Goal: Information Seeking & Learning: Learn about a topic

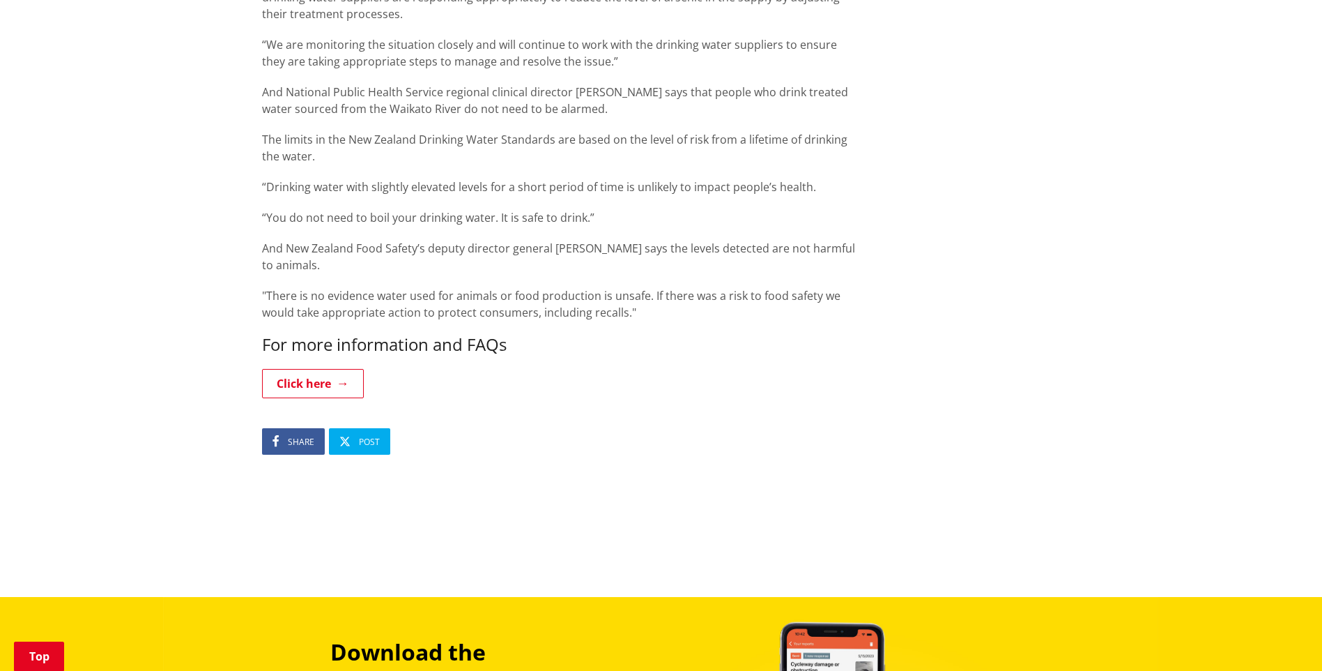
scroll to position [1305, 0]
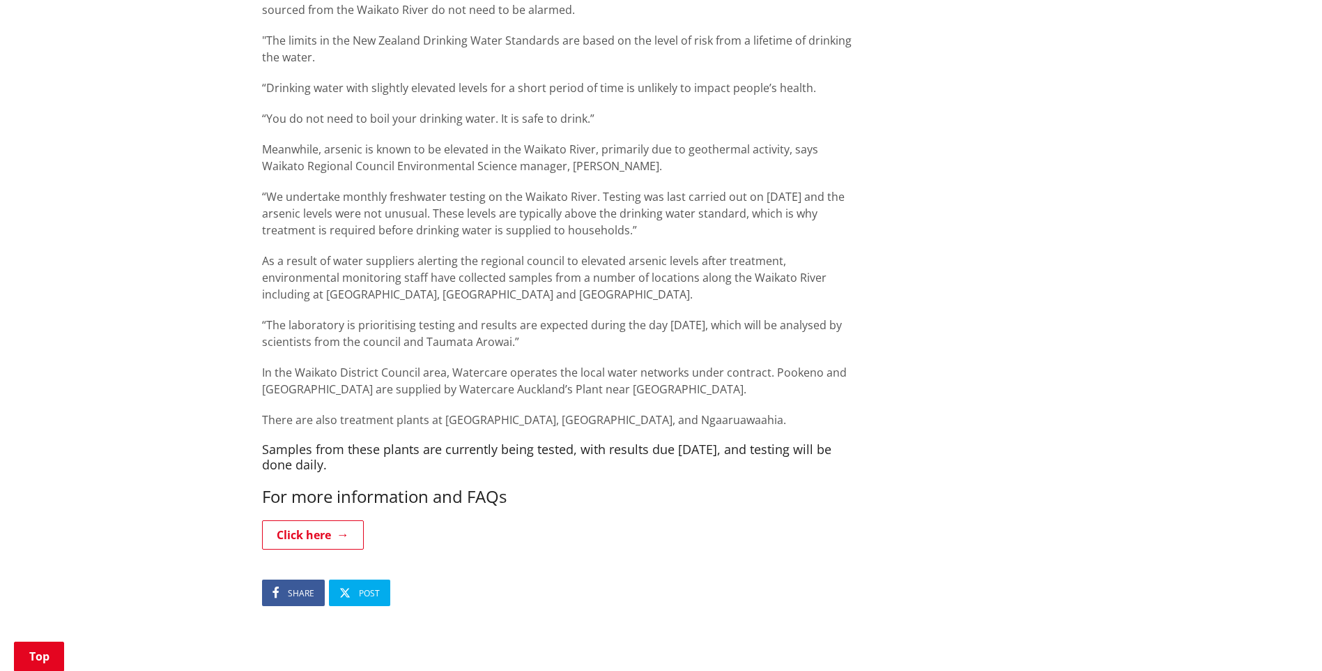
scroll to position [1385, 0]
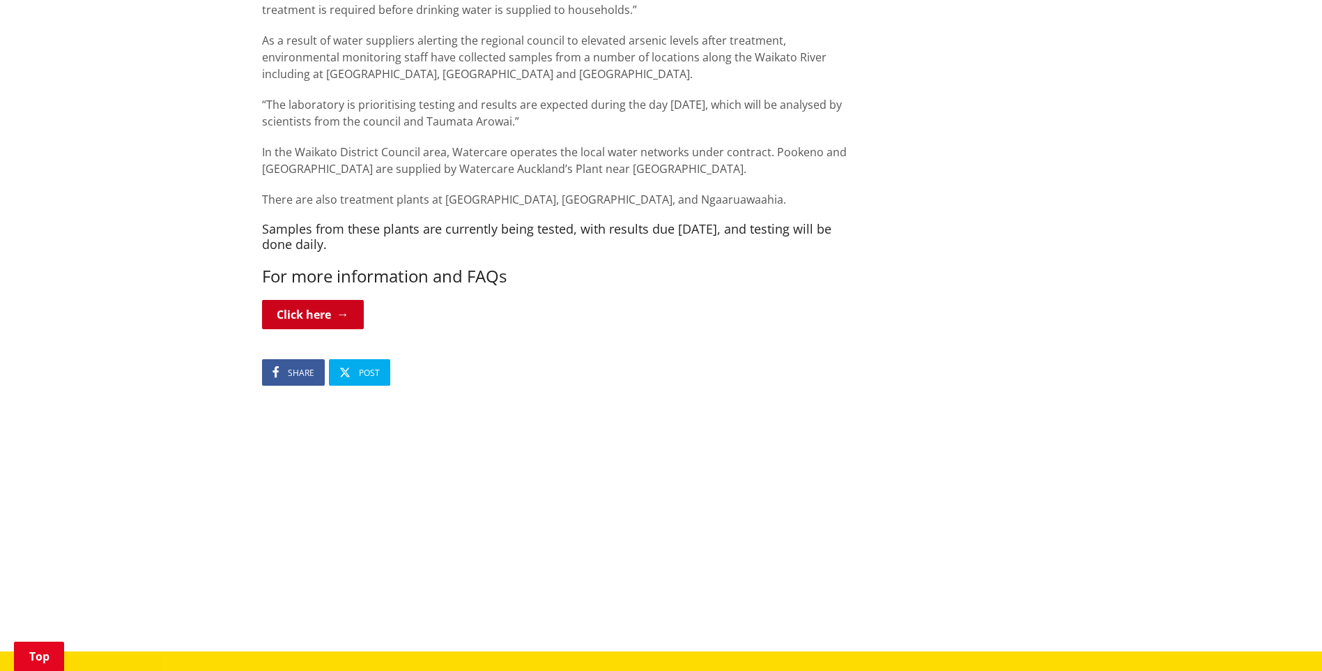
click at [327, 310] on link "Click here" at bounding box center [313, 314] width 102 height 29
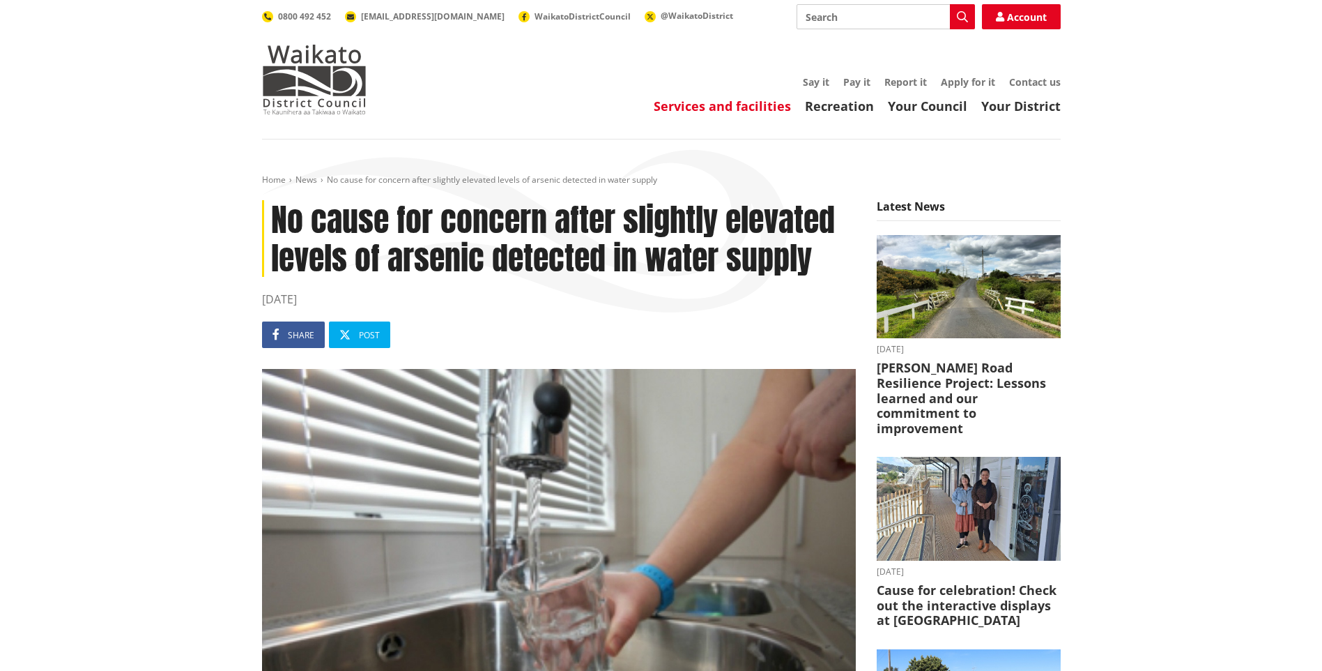
click at [768, 101] on link "Services and facilities" at bounding box center [722, 106] width 137 height 17
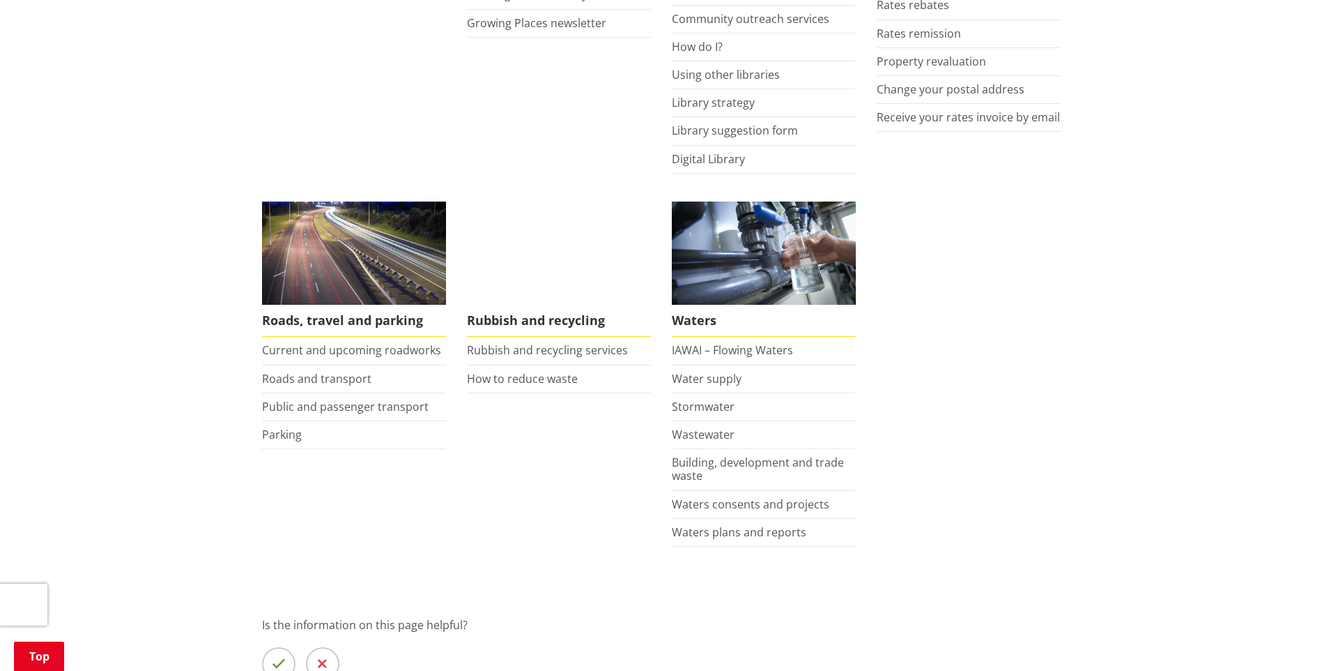
scroll to position [856, 0]
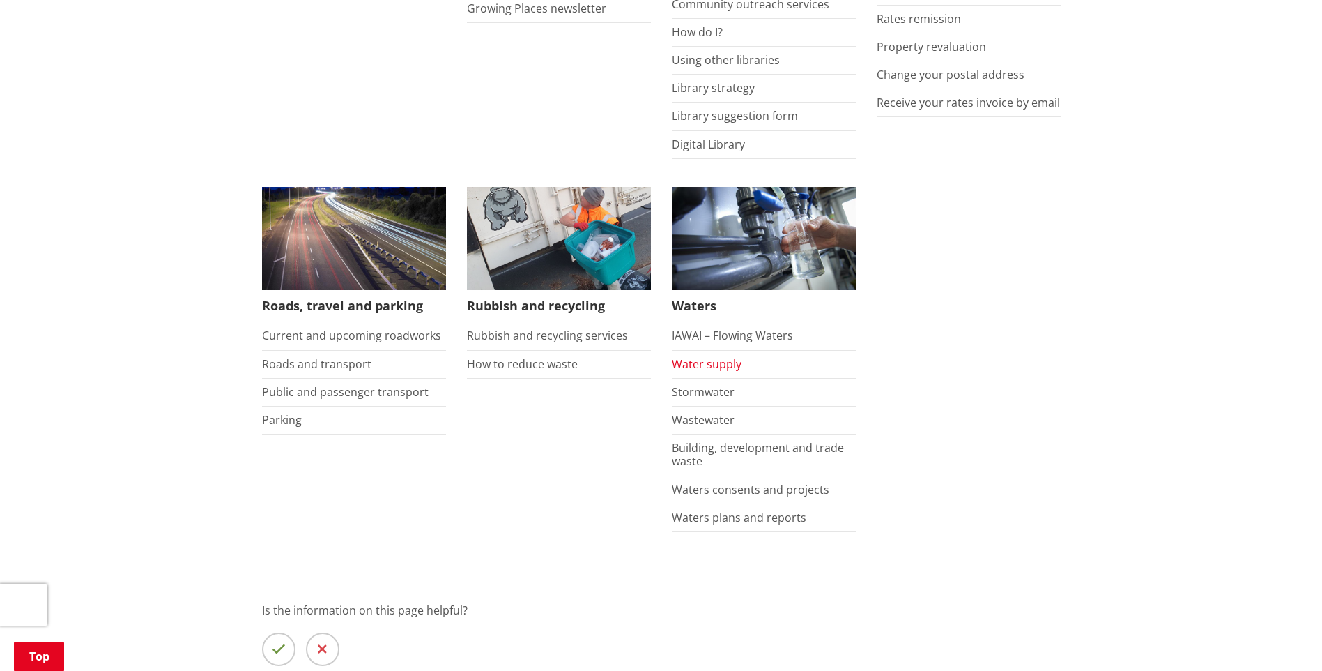
click at [722, 368] on link "Water supply" at bounding box center [707, 363] width 70 height 15
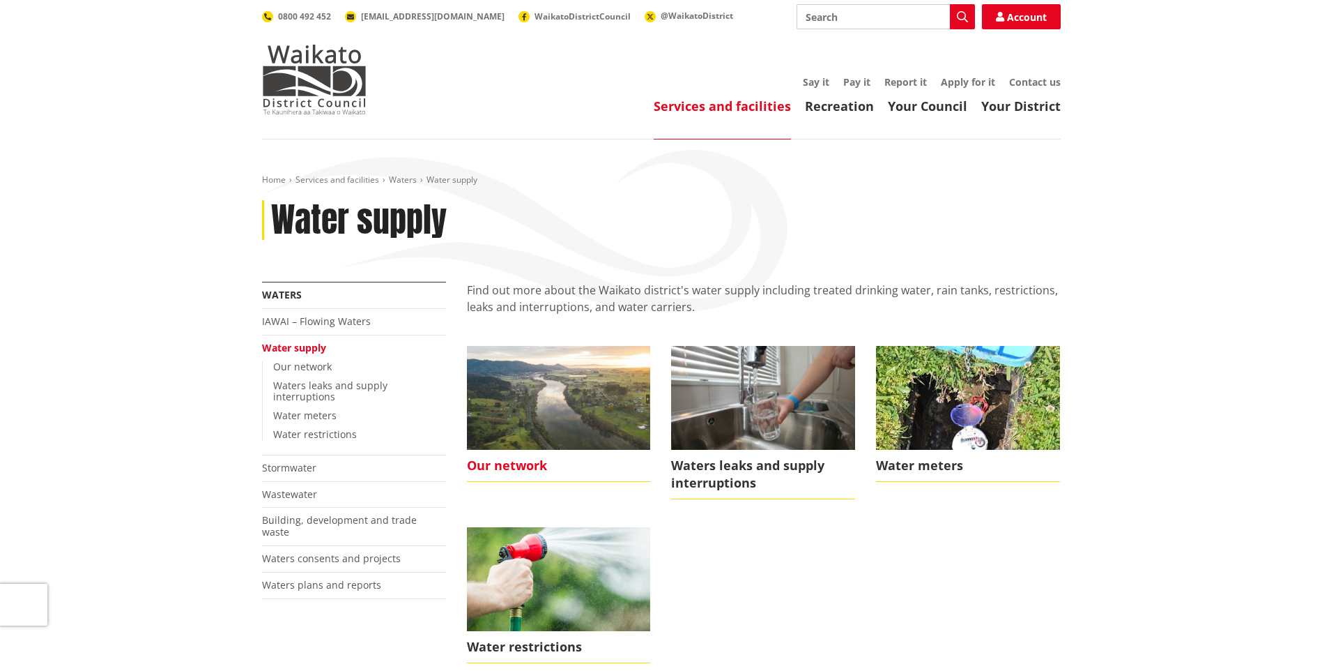
click at [522, 462] on span "Our network" at bounding box center [559, 466] width 184 height 32
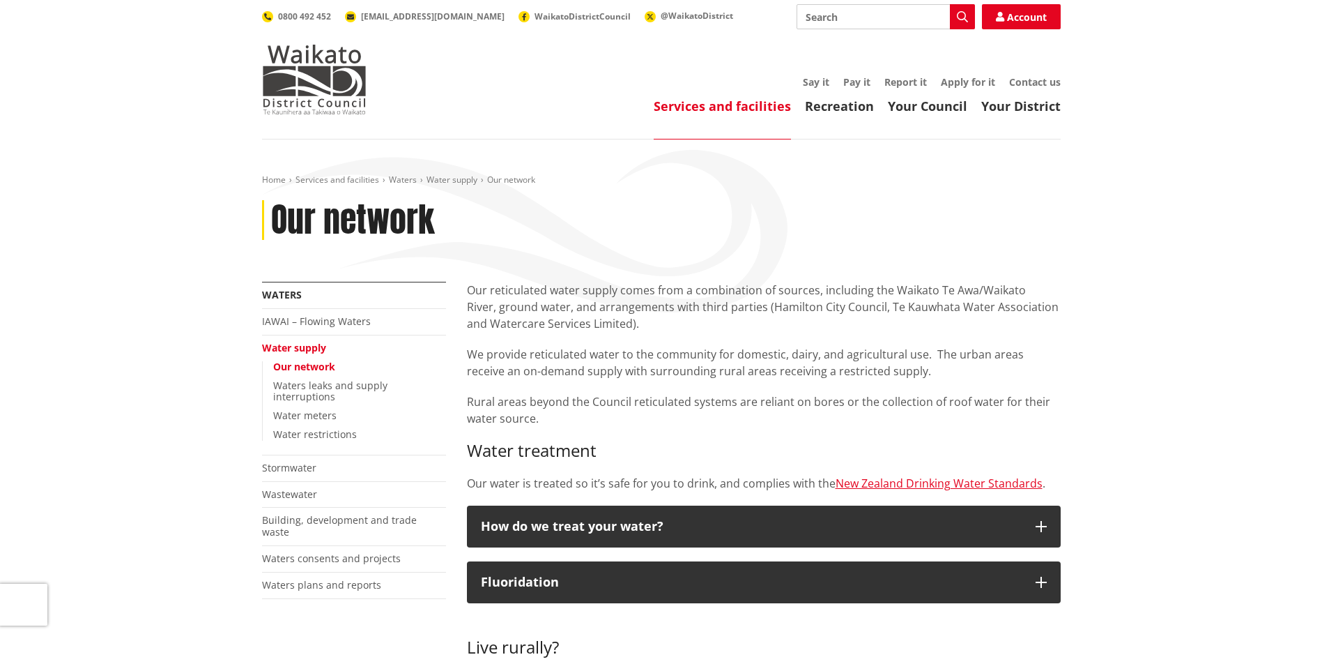
scroll to position [156, 0]
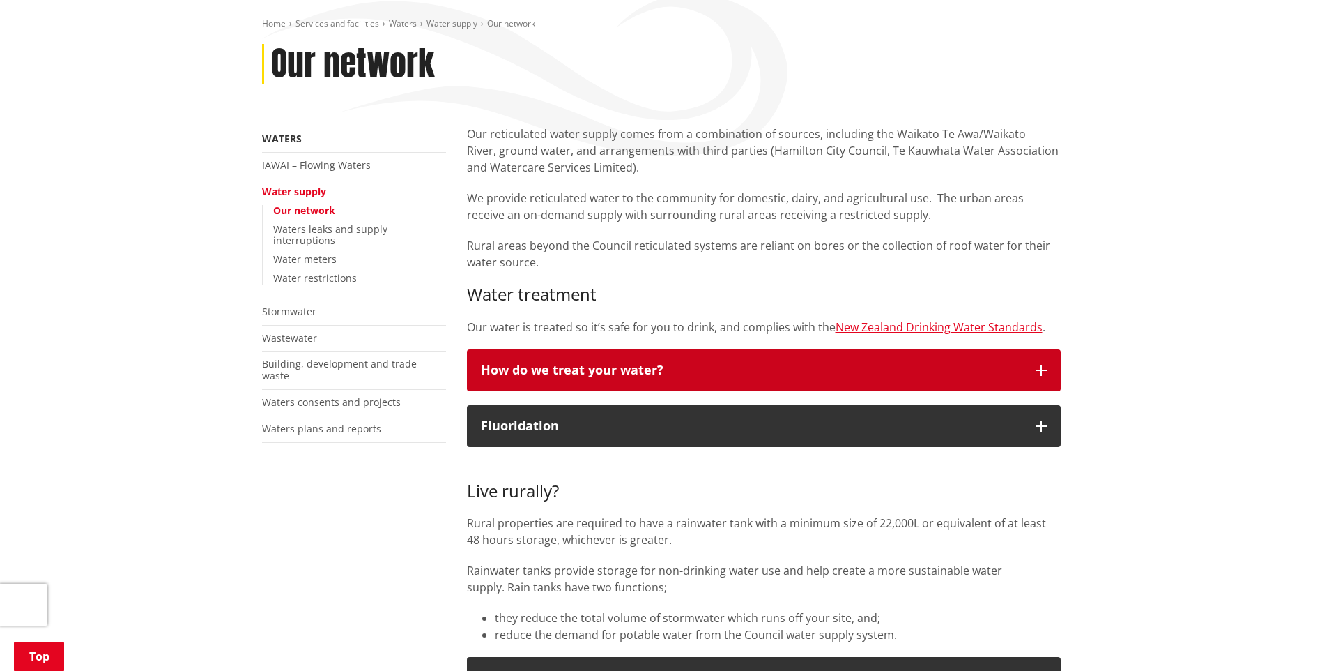
click at [1045, 367] on icon "button" at bounding box center [1041, 370] width 11 height 11
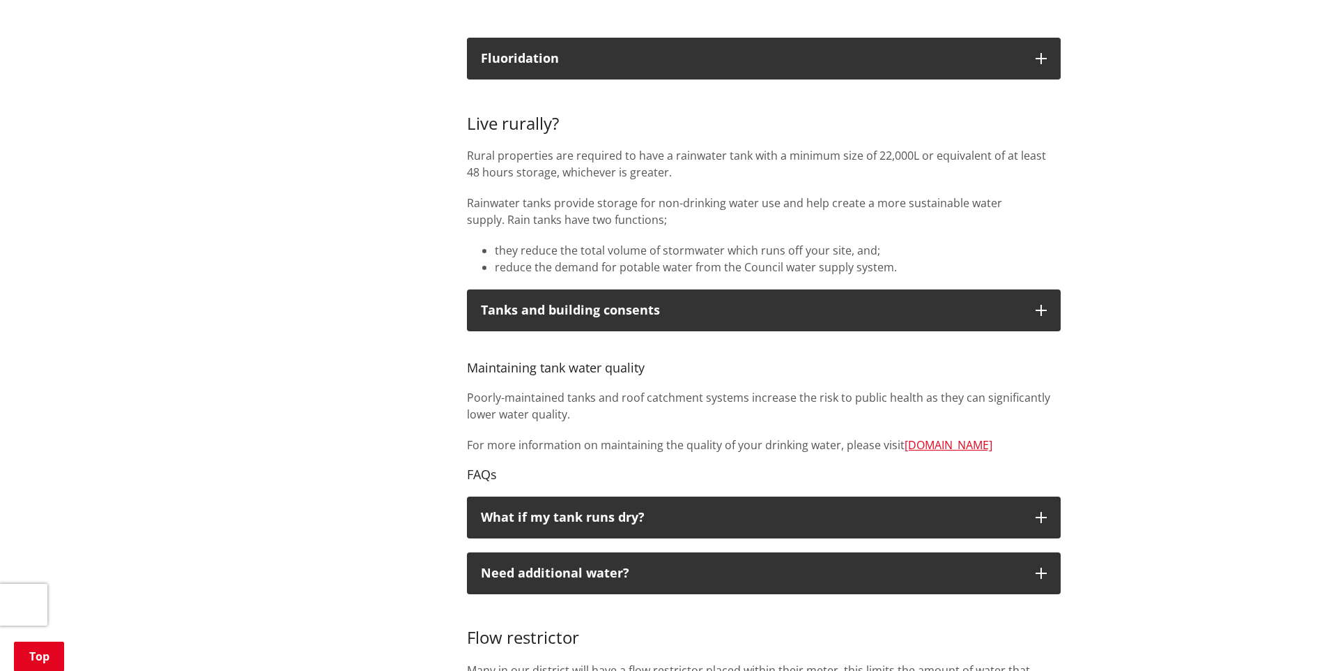
scroll to position [747, 0]
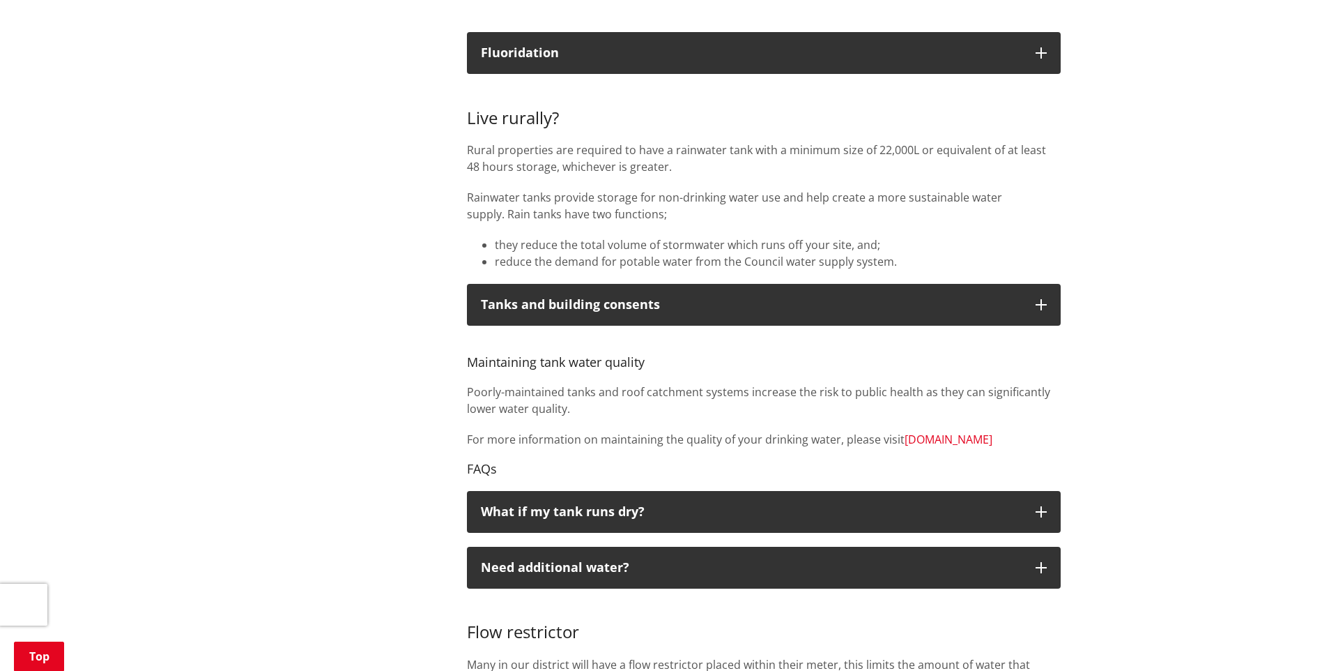
click at [956, 439] on link "www.waternz.org.nz" at bounding box center [949, 439] width 88 height 15
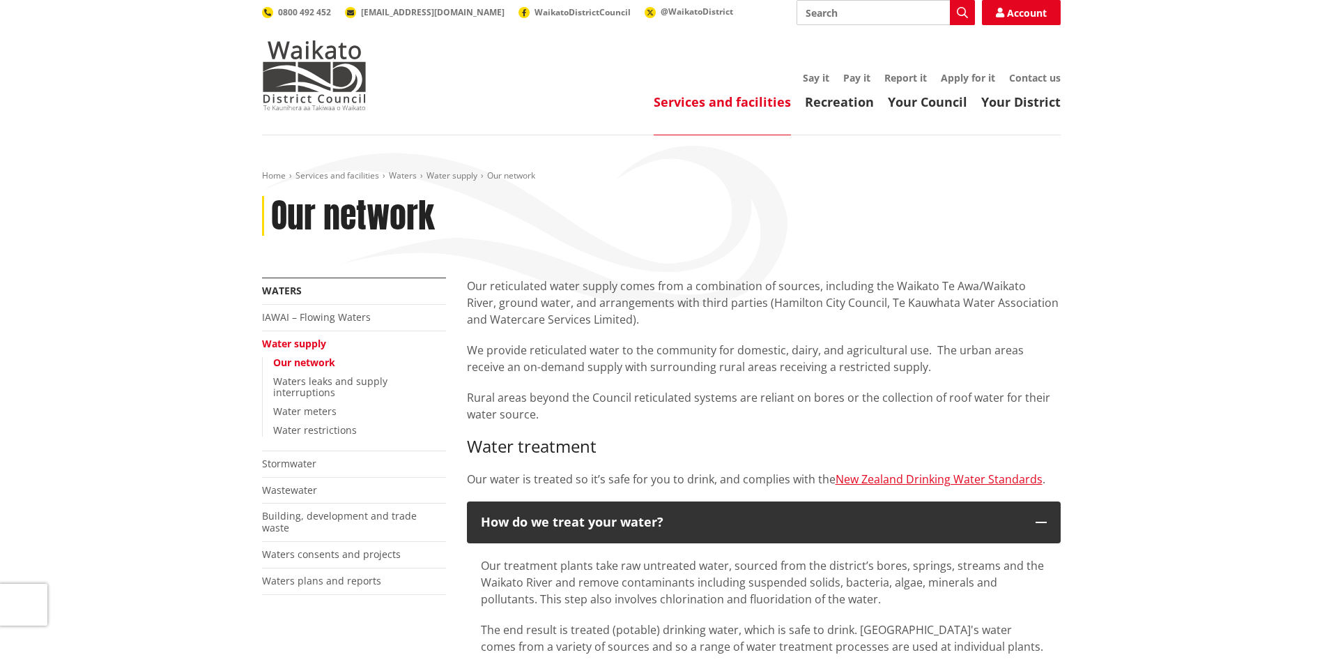
scroll to position [0, 0]
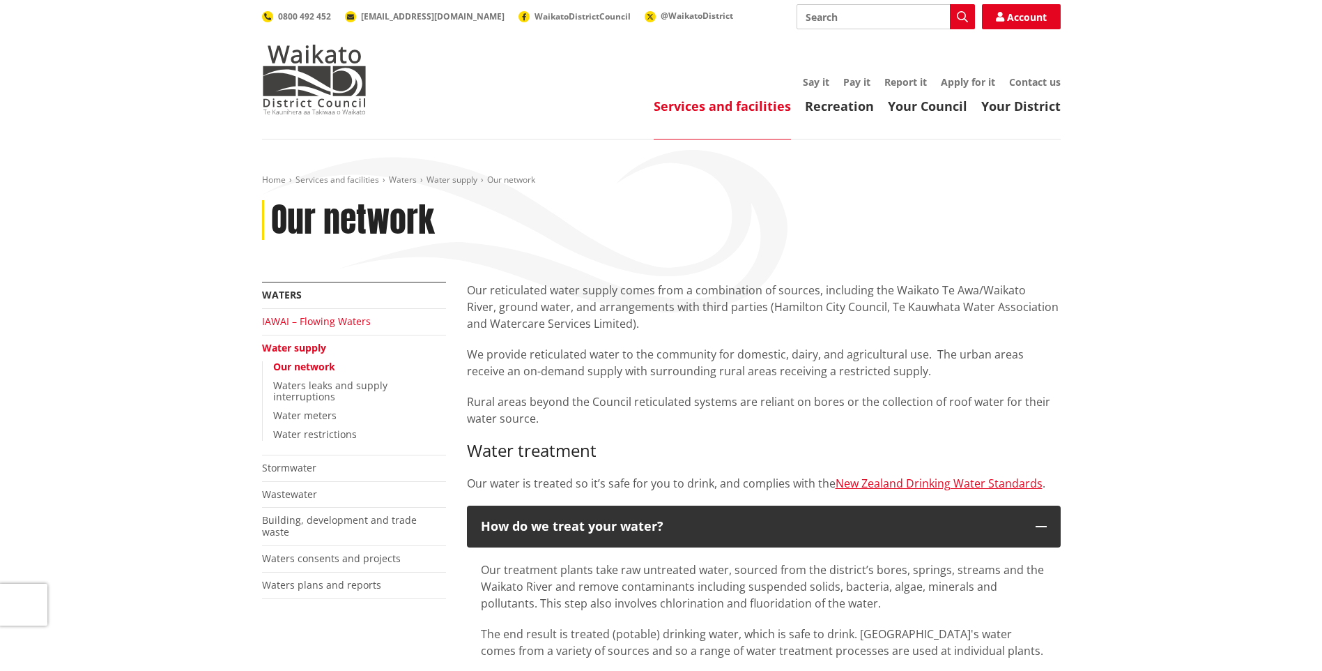
click at [340, 320] on link "IAWAI – Flowing Waters" at bounding box center [316, 320] width 109 height 13
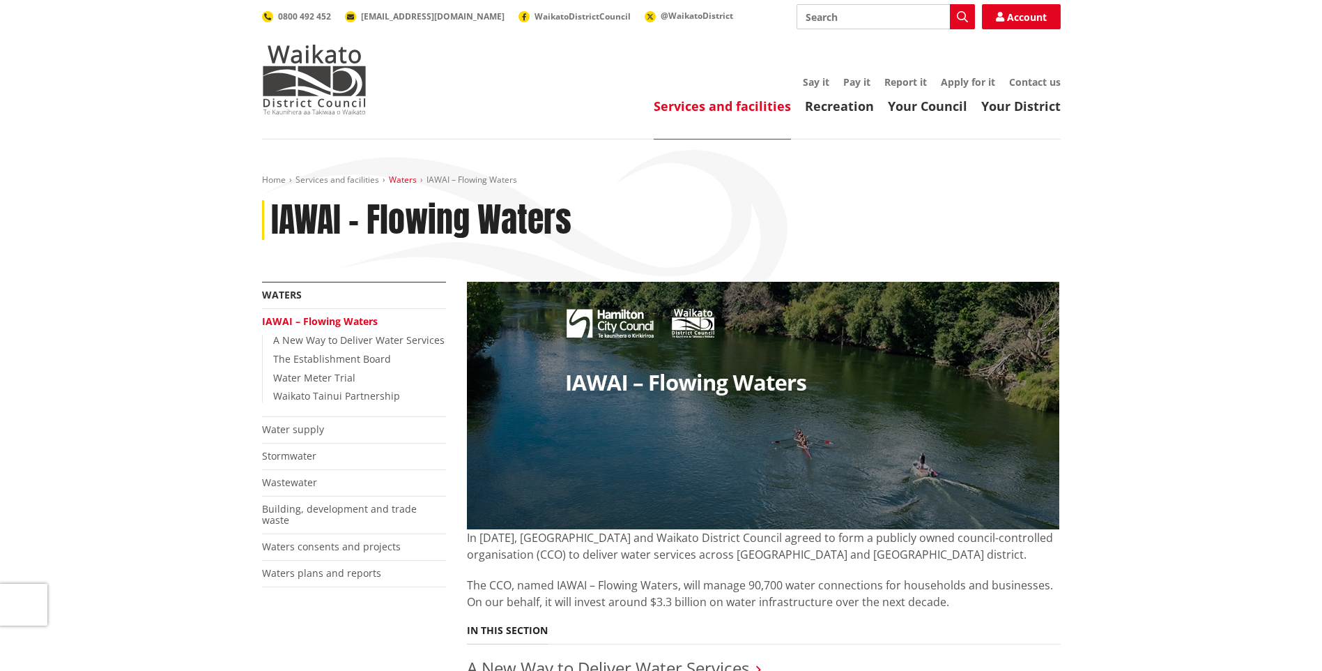
click at [401, 181] on link "Waters" at bounding box center [403, 180] width 28 height 12
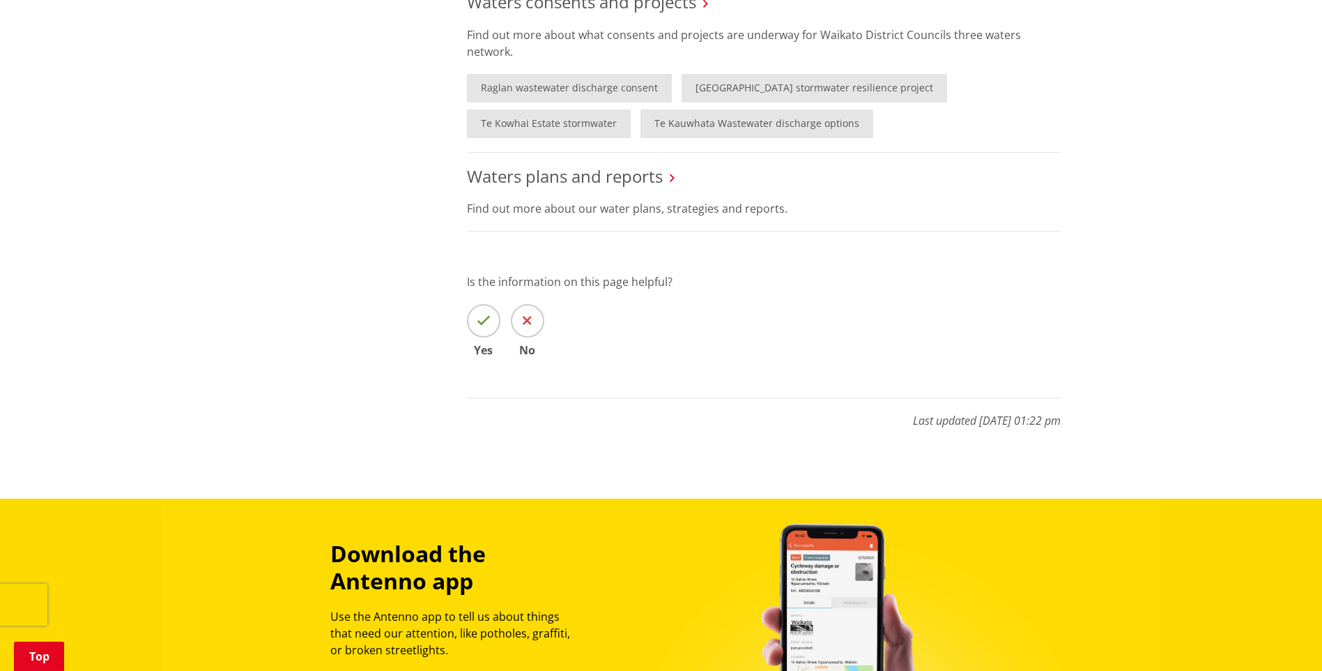
scroll to position [463, 0]
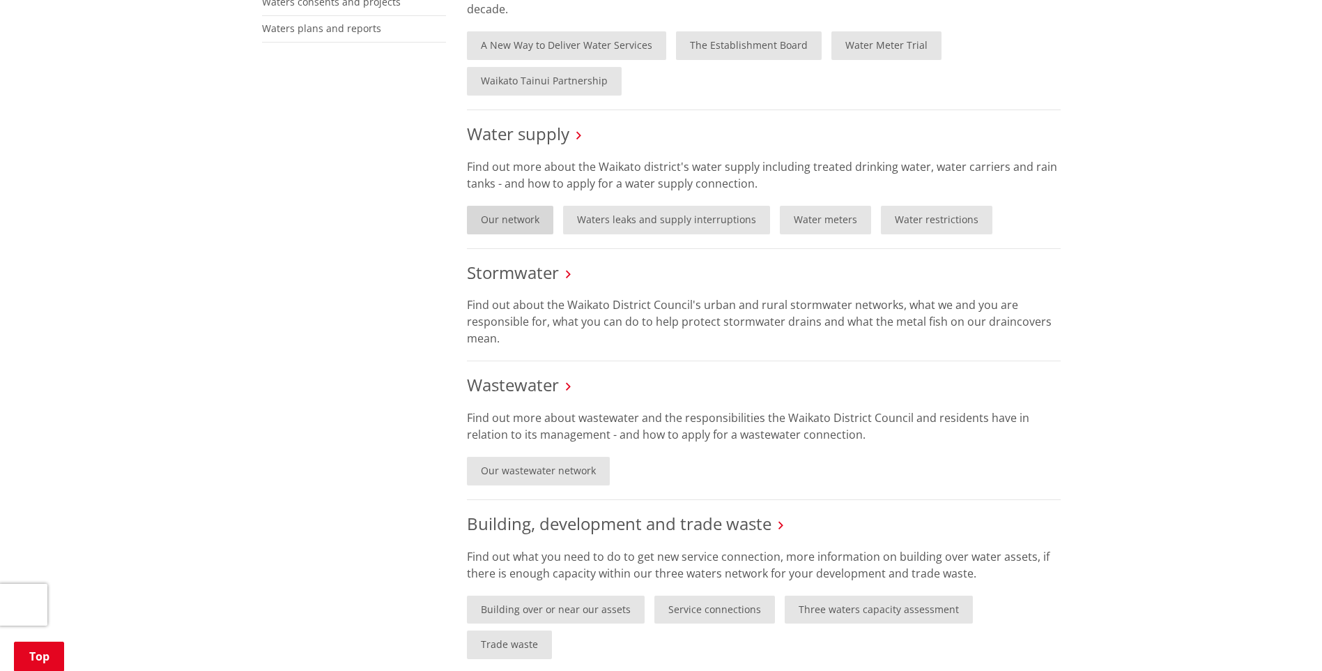
click at [531, 212] on link "Our network" at bounding box center [510, 220] width 86 height 29
